Goal: Information Seeking & Learning: Learn about a topic

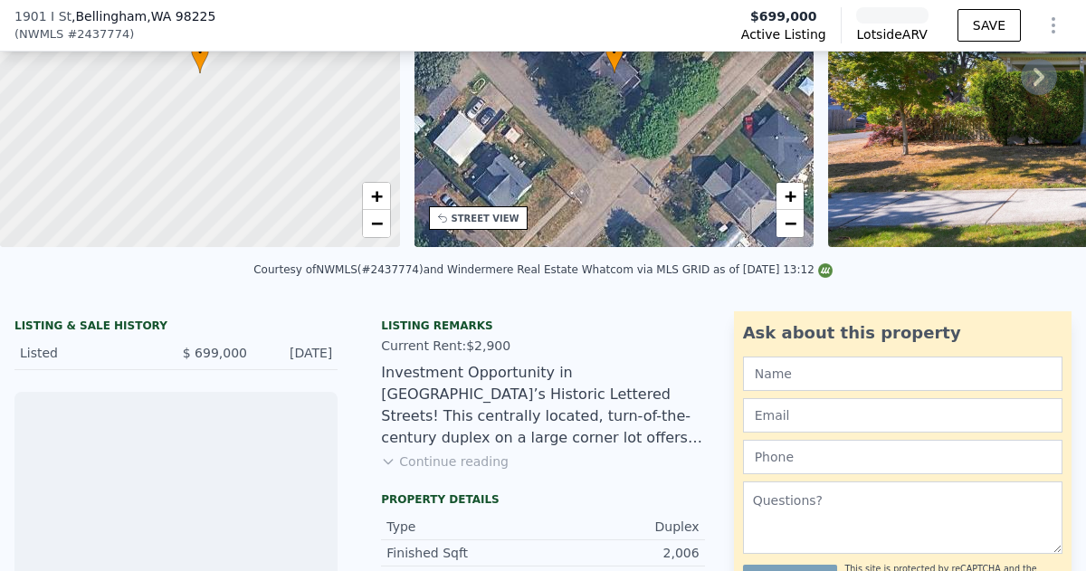
scroll to position [204, 0]
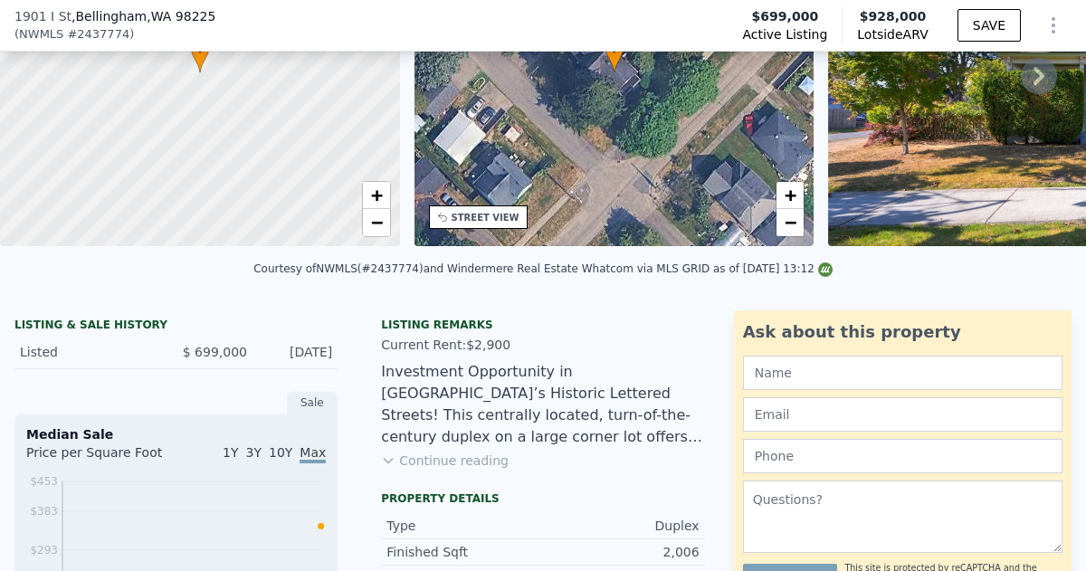
click at [427, 459] on button "Continue reading" at bounding box center [445, 460] width 128 height 18
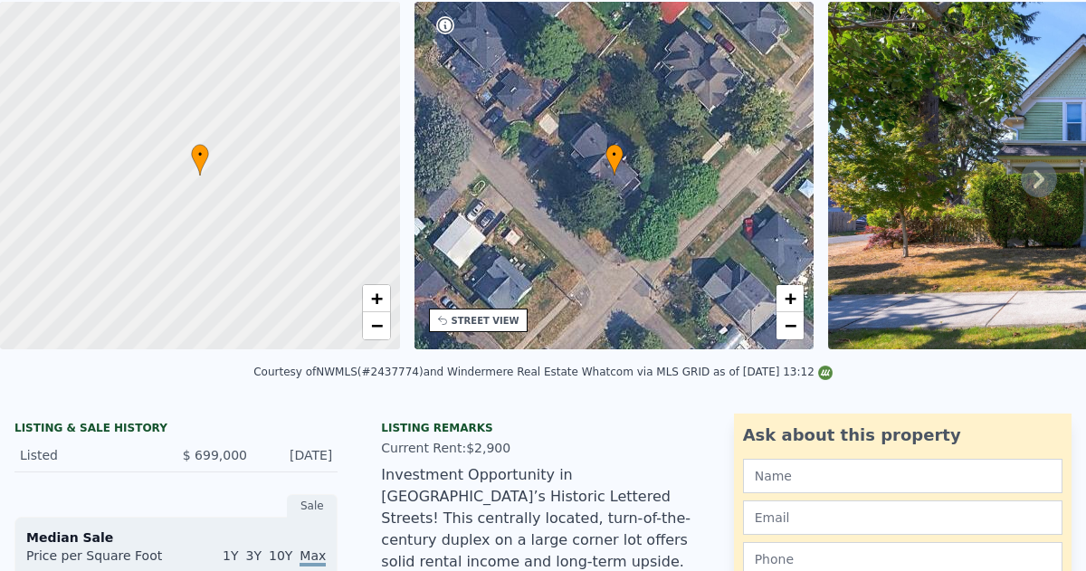
scroll to position [0, 0]
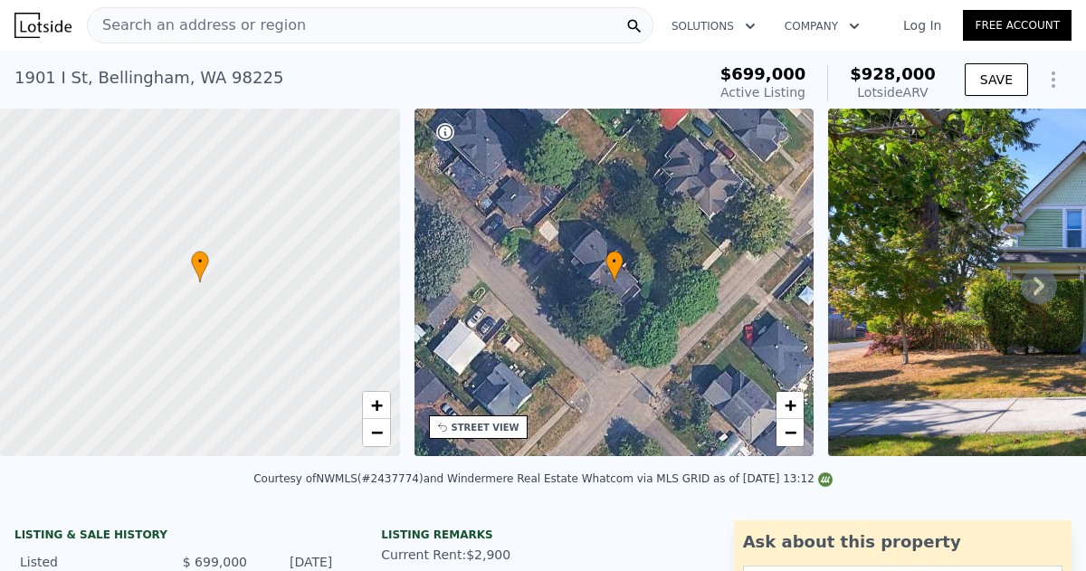
click at [925, 24] on link "Log In" at bounding box center [921, 25] width 81 height 18
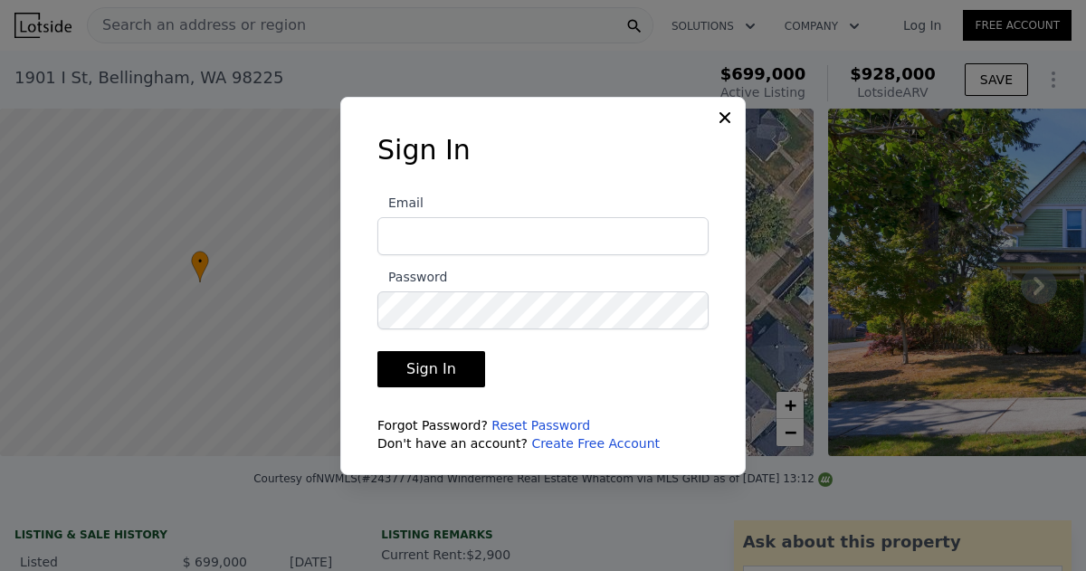
type input "[EMAIL_ADDRESS][DOMAIN_NAME]"
click at [429, 376] on button "Sign In" at bounding box center [431, 369] width 108 height 36
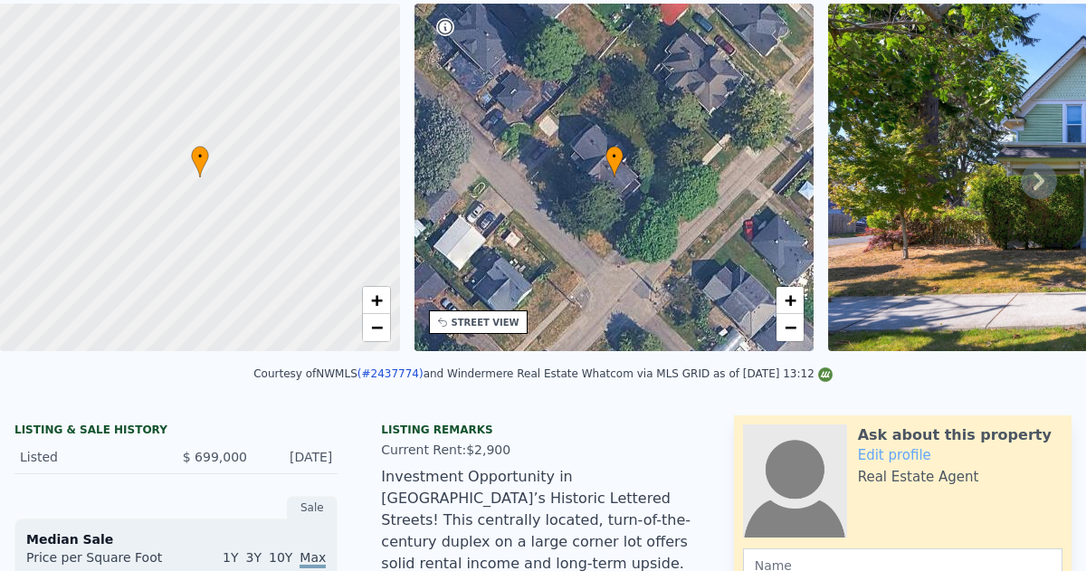
scroll to position [6, 0]
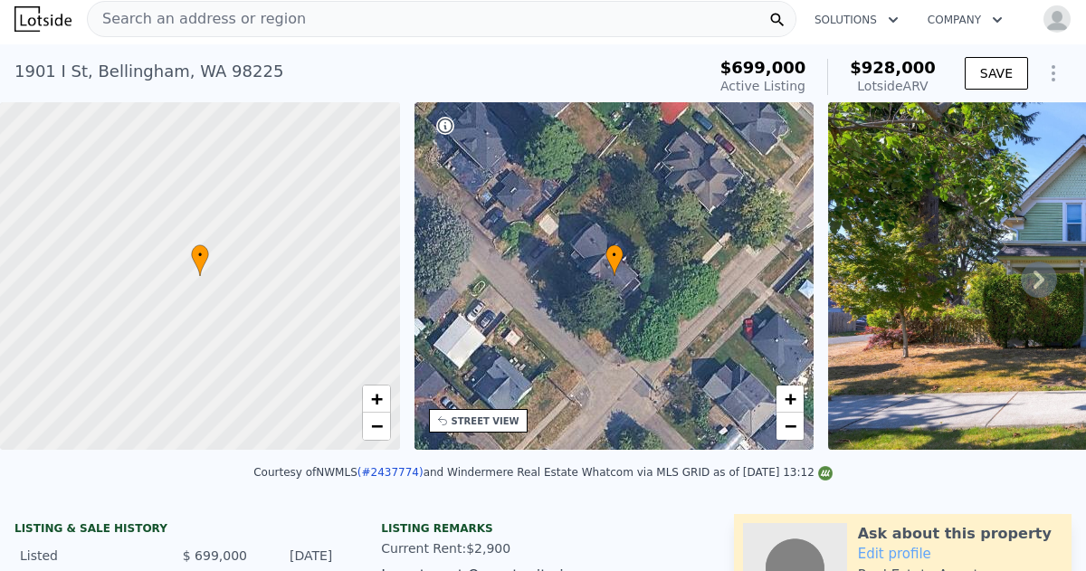
click at [916, 309] on img at bounding box center [1088, 275] width 521 height 347
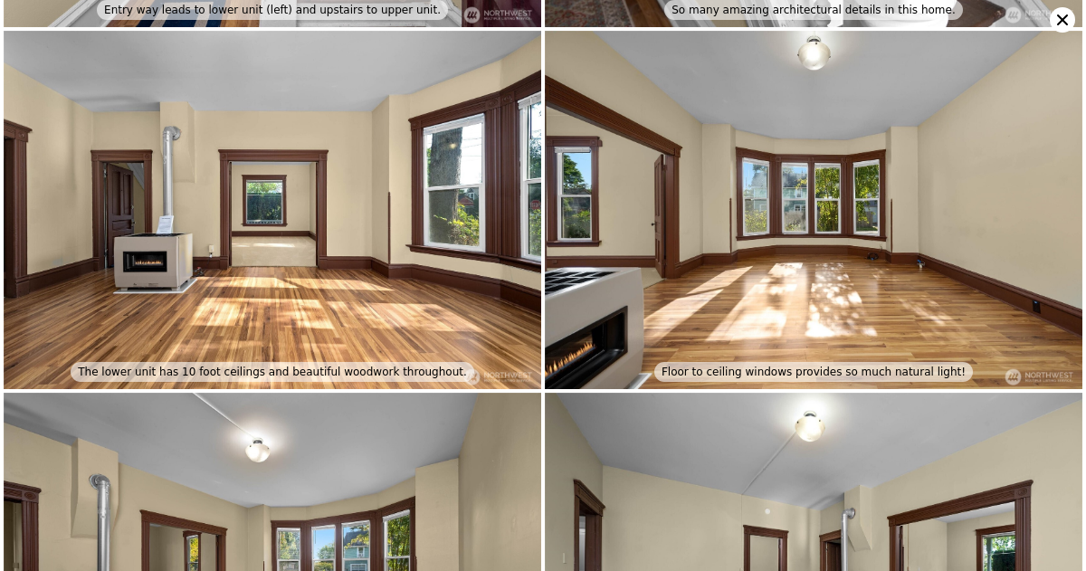
scroll to position [0, 0]
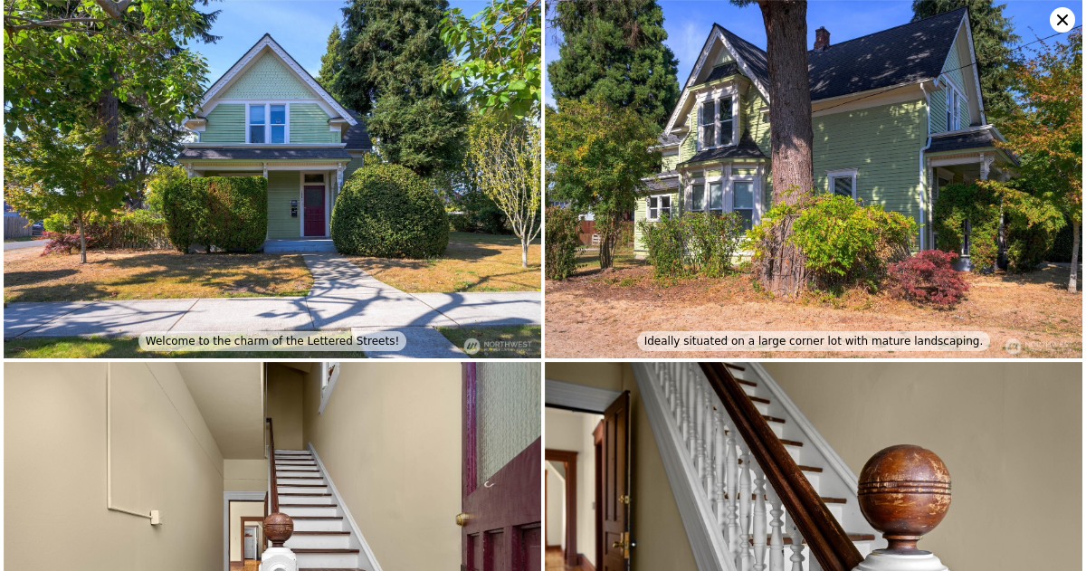
click at [1058, 16] on icon at bounding box center [1062, 19] width 11 height 11
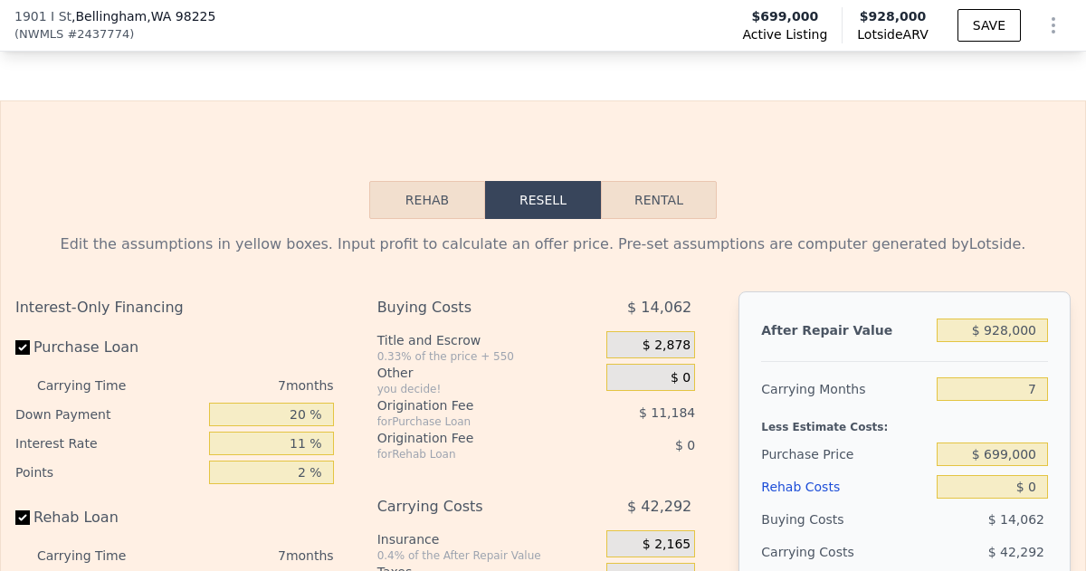
scroll to position [3700, 0]
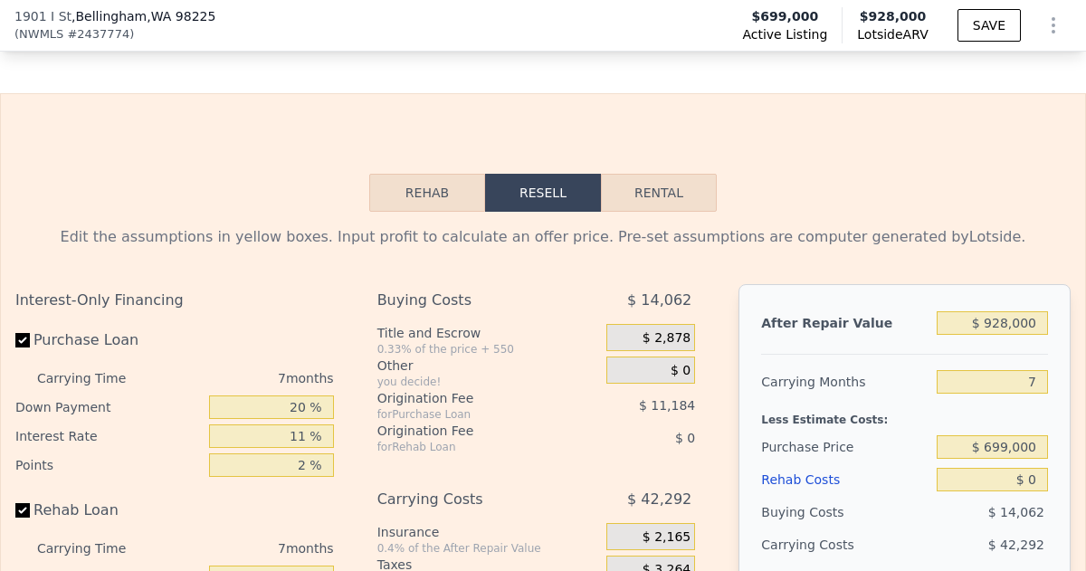
click at [659, 174] on button "Rental" at bounding box center [659, 193] width 116 height 38
select select "30"
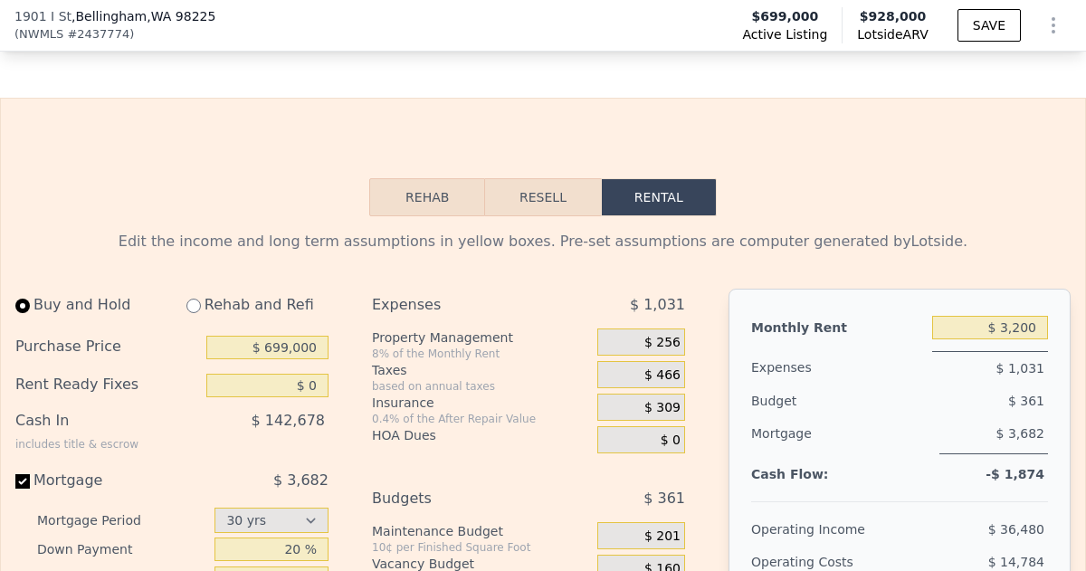
scroll to position [3695, 0]
click at [319, 337] on input "$ 699,000" at bounding box center [267, 349] width 122 height 24
click at [352, 311] on div "Buy and Hold Rehab and Refi Purchase Price $ 675,000 Rent Ready Fixes $ 0 Cash …" at bounding box center [357, 532] width 684 height 487
click at [315, 337] on input "$ 675,000" at bounding box center [267, 349] width 122 height 24
type input "$ 650,000"
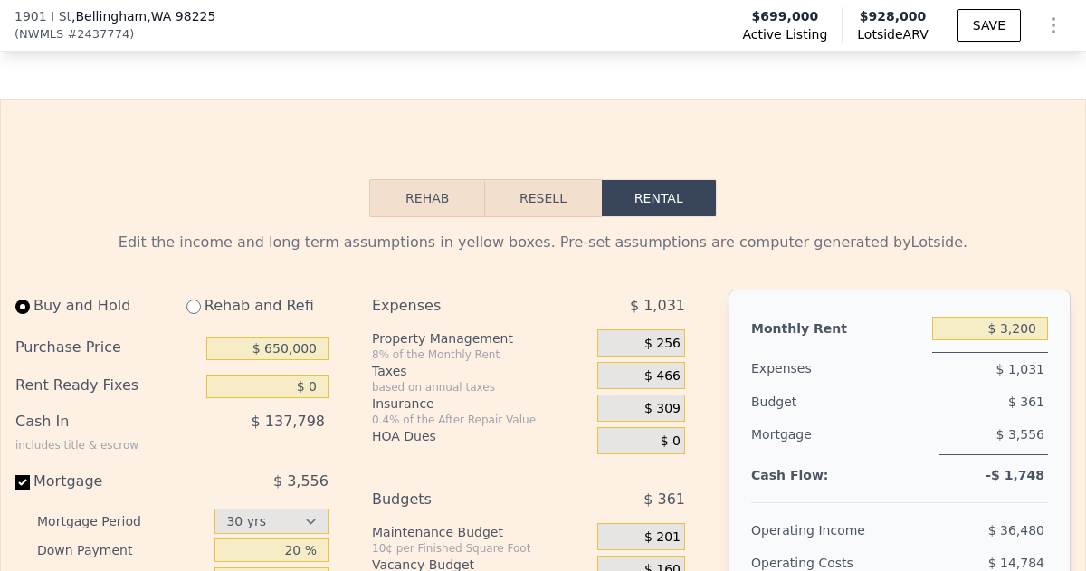
click at [846, 470] on div "Cash Flow: -$ 1,748" at bounding box center [899, 479] width 297 height 18
click at [319, 337] on input "$ 650,000" at bounding box center [267, 349] width 122 height 24
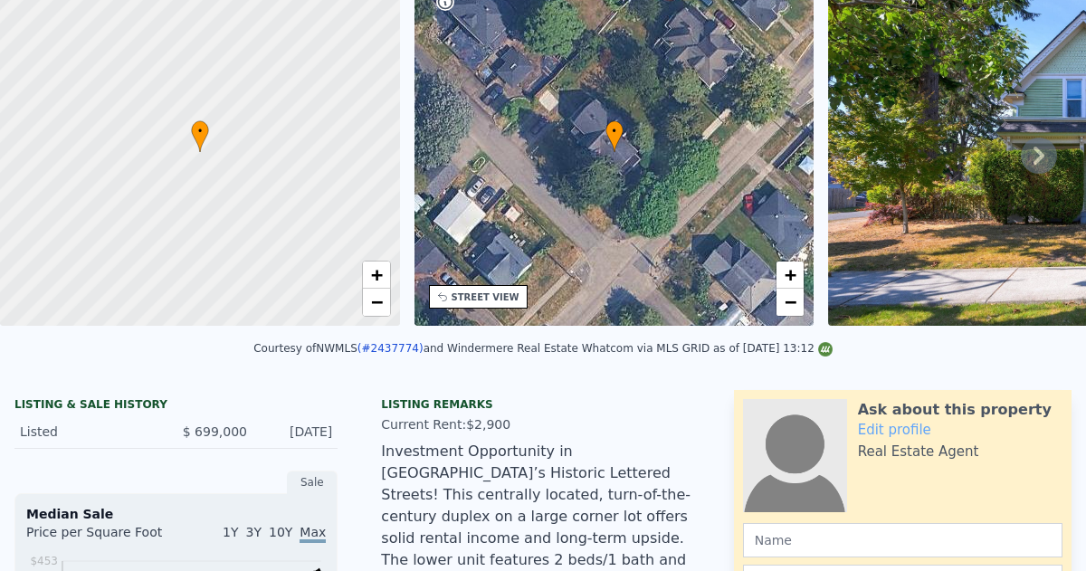
scroll to position [6, 0]
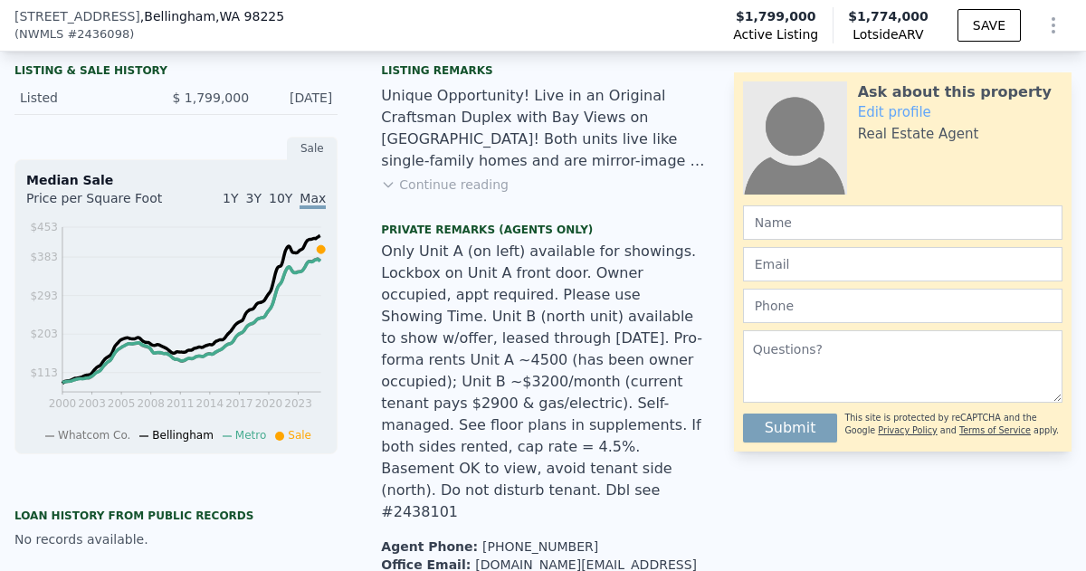
scroll to position [462, 0]
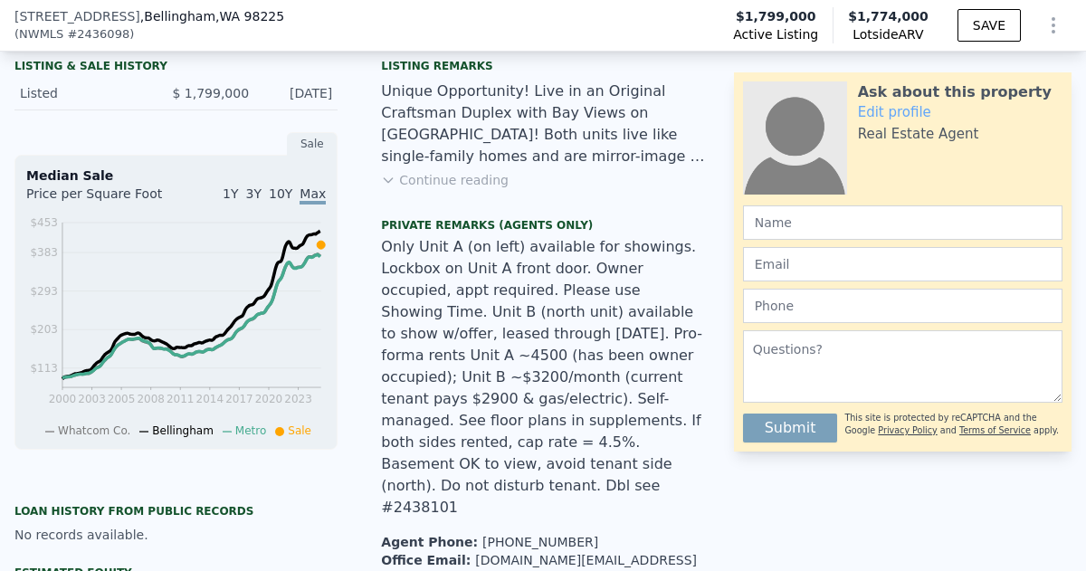
click at [461, 180] on button "Continue reading" at bounding box center [445, 180] width 128 height 18
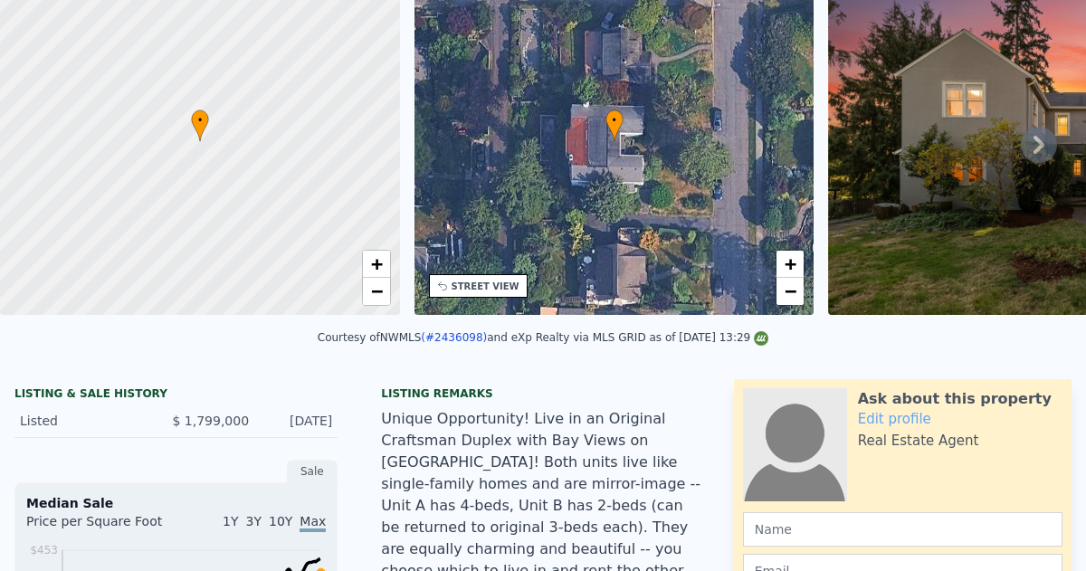
scroll to position [0, 0]
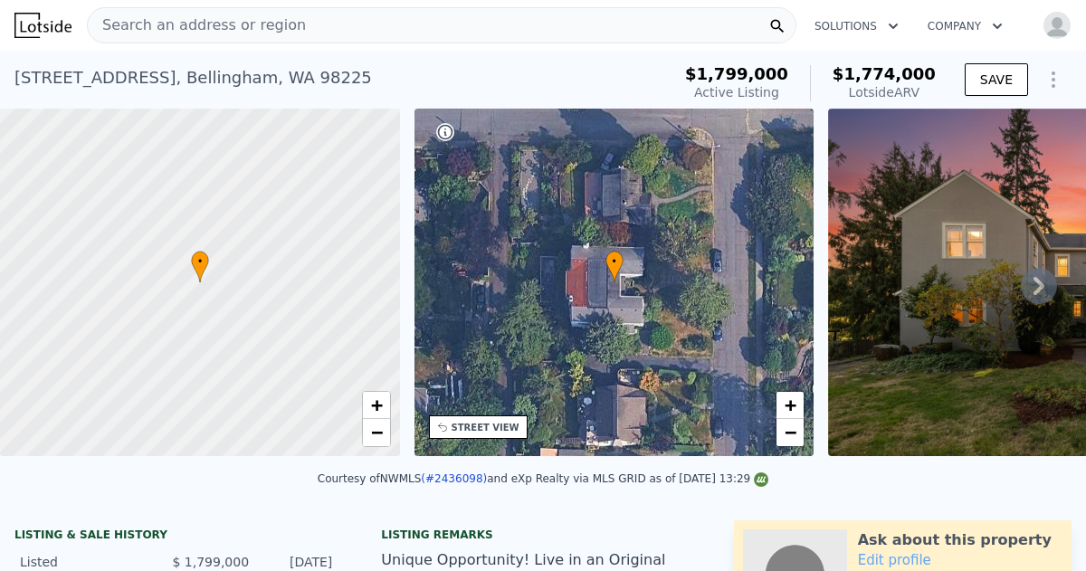
click at [1016, 276] on img at bounding box center [1088, 282] width 521 height 347
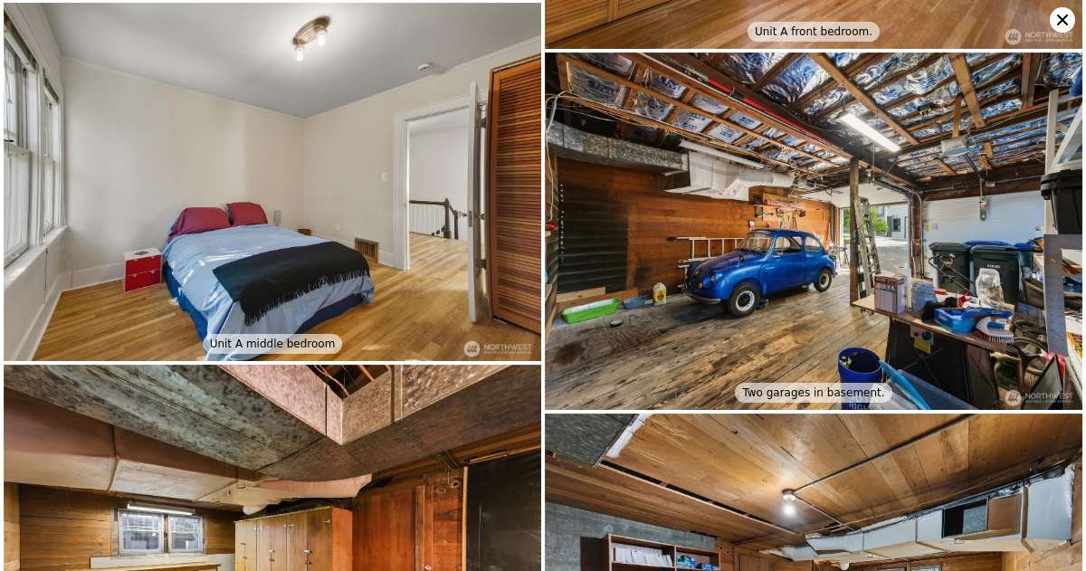
scroll to position [5736, 0]
